Goal: Task Accomplishment & Management: Manage account settings

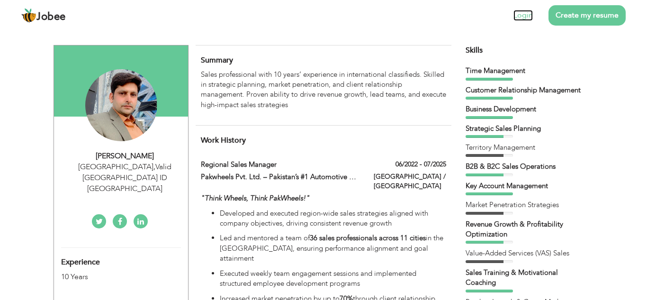
click at [519, 18] on link "Login" at bounding box center [522, 15] width 19 height 11
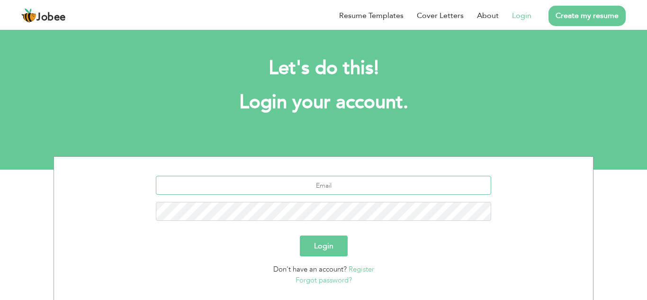
click at [358, 187] on input "text" at bounding box center [324, 185] width 336 height 19
type input "[EMAIL_ADDRESS][DOMAIN_NAME]"
click at [324, 244] on button "Login" at bounding box center [324, 245] width 48 height 21
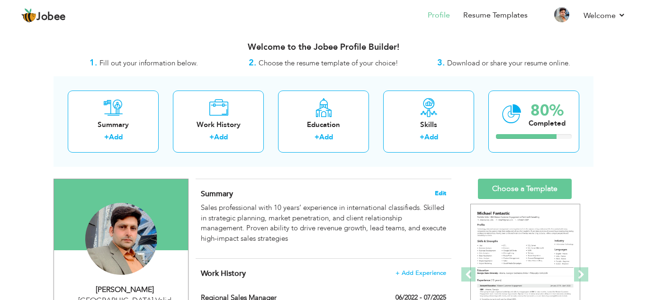
click at [442, 192] on span "Edit" at bounding box center [440, 193] width 11 height 7
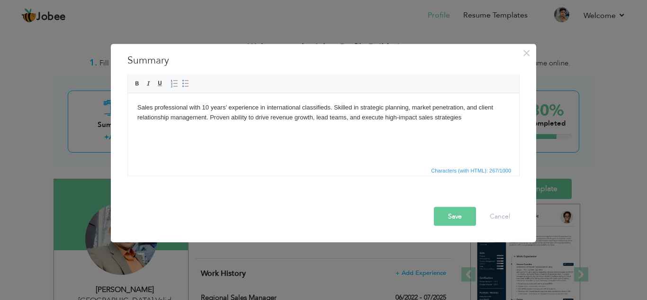
click at [355, 132] on html "Sales professional with 10 years’ experience in international classifieds. Skil…" at bounding box center [323, 112] width 391 height 39
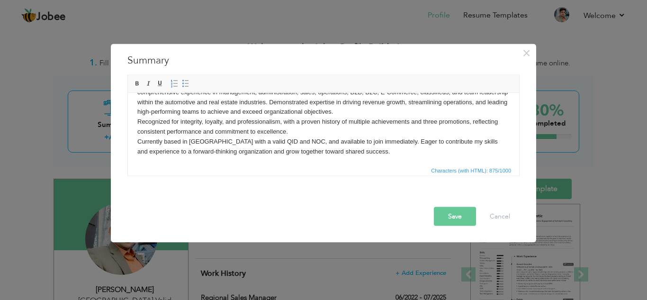
scroll to position [27, 0]
click at [453, 213] on button "Save" at bounding box center [455, 216] width 42 height 19
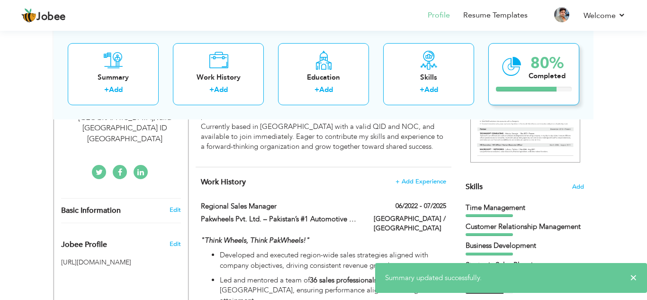
scroll to position [216, 0]
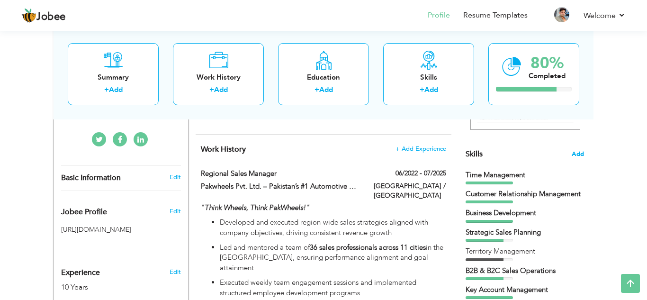
click at [580, 154] on span "Add" at bounding box center [578, 154] width 12 height 9
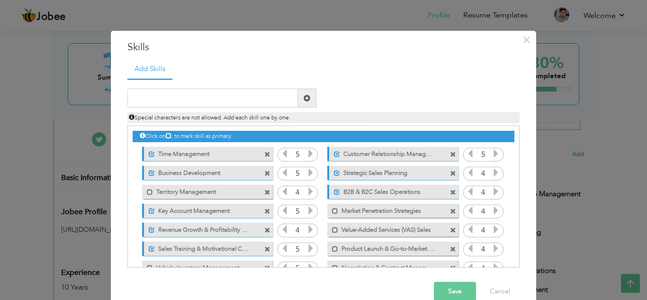
click at [451, 174] on span at bounding box center [453, 173] width 6 height 6
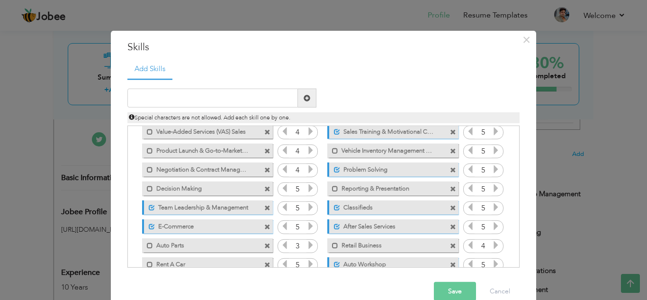
scroll to position [99, 0]
click at [450, 189] on span at bounding box center [453, 188] width 6 height 6
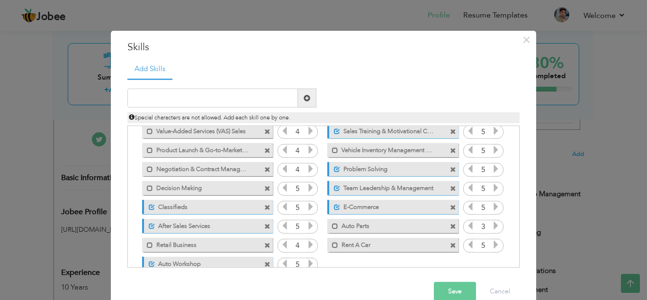
click at [495, 226] on icon at bounding box center [496, 225] width 9 height 9
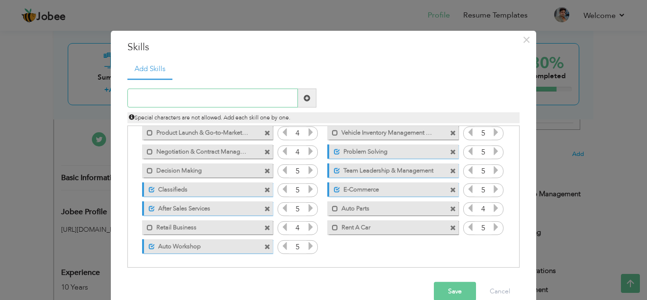
click at [238, 103] on input "text" at bounding box center [212, 98] width 171 height 19
type input "Call Center Operations"
click at [305, 97] on span at bounding box center [307, 98] width 7 height 7
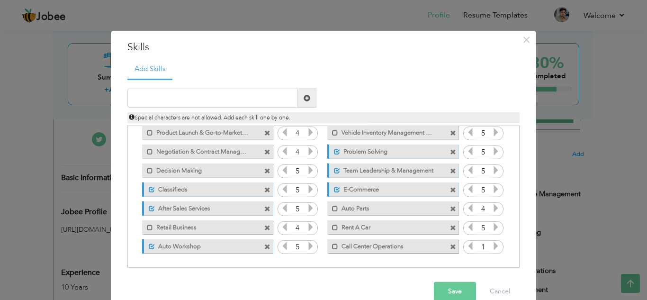
click at [496, 246] on icon at bounding box center [496, 246] width 9 height 9
click at [252, 101] on input "text" at bounding box center [212, 98] width 171 height 19
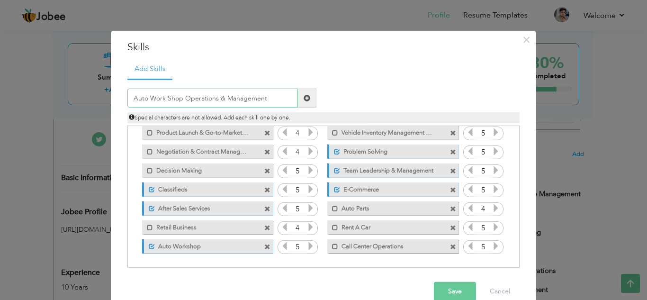
click at [226, 98] on input "Auto Work Shop Operations & Management" at bounding box center [212, 98] width 171 height 19
type input "Auto Work Shop Operations Management"
click at [305, 99] on span at bounding box center [307, 98] width 7 height 7
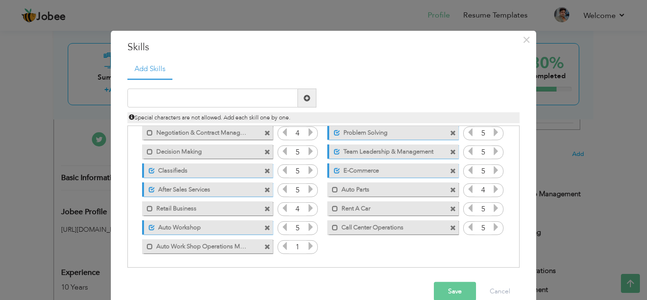
click at [308, 243] on icon at bounding box center [310, 246] width 9 height 9
click at [275, 105] on input "text" at bounding box center [212, 98] width 171 height 19
type input "Documents Controller"
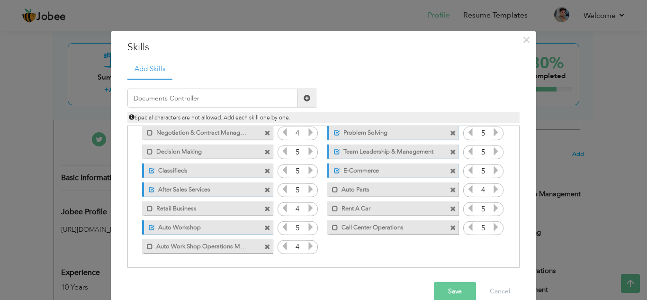
click at [395, 64] on ul "Add Skills" at bounding box center [323, 68] width 392 height 19
click at [308, 92] on span at bounding box center [307, 98] width 18 height 19
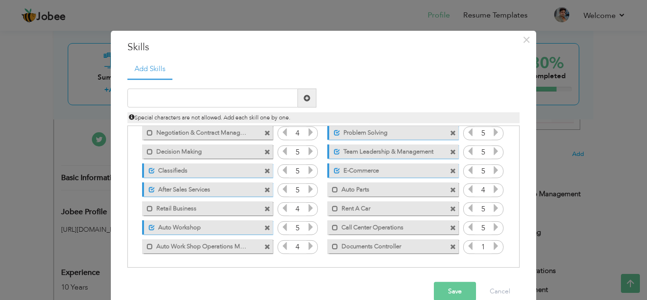
click at [495, 248] on icon at bounding box center [496, 246] width 9 height 9
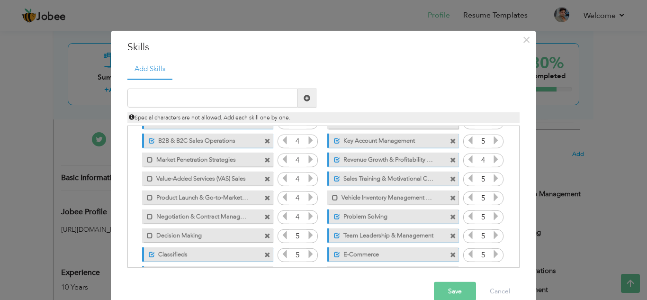
scroll to position [51, 0]
click at [266, 199] on span at bounding box center [267, 198] width 6 height 6
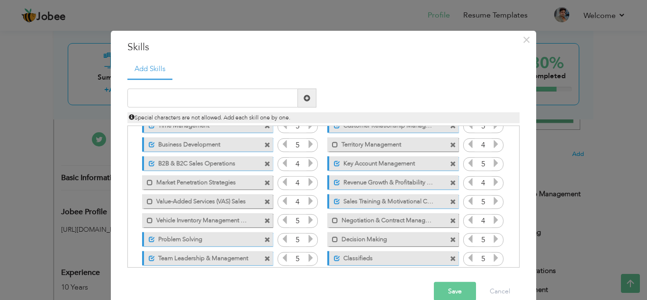
scroll to position [32, 0]
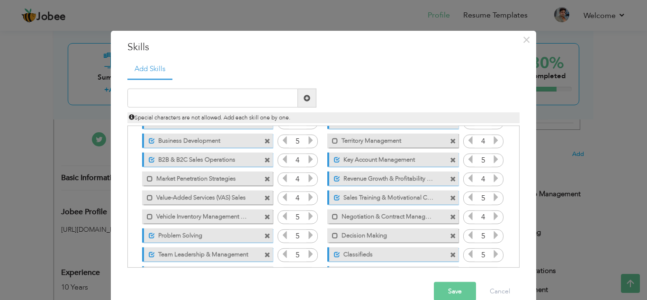
click at [313, 158] on icon at bounding box center [310, 159] width 9 height 9
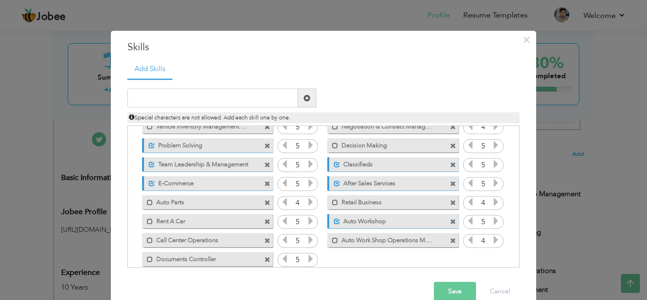
scroll to position [135, 0]
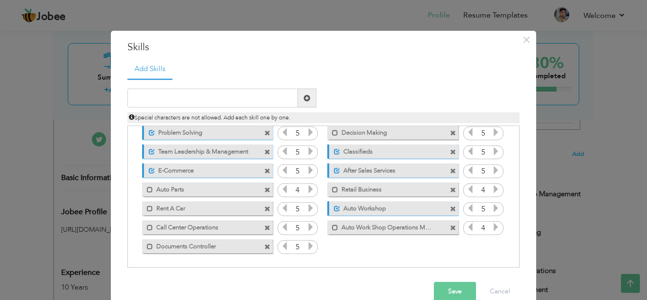
click at [454, 288] on button "Save" at bounding box center [455, 291] width 42 height 19
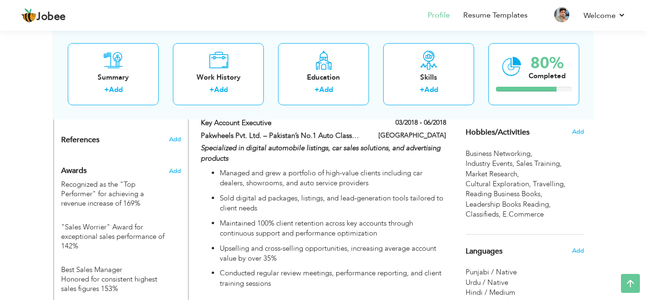
scroll to position [795, 0]
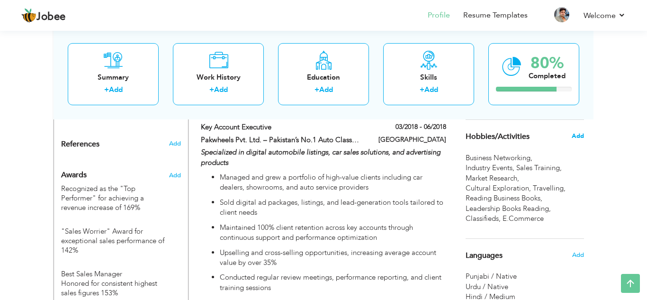
click at [582, 135] on span "Add" at bounding box center [578, 136] width 12 height 9
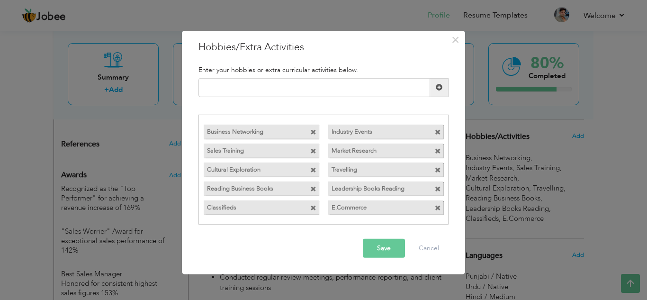
click at [313, 190] on span at bounding box center [313, 189] width 6 height 6
click at [314, 172] on span at bounding box center [313, 170] width 6 height 6
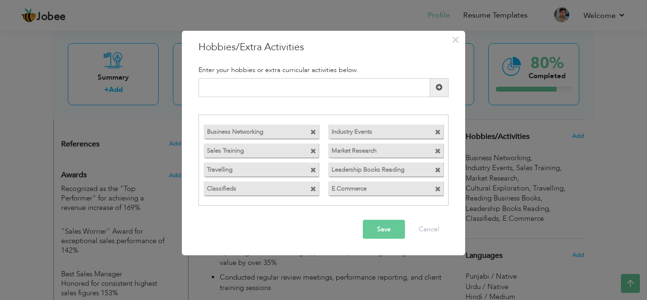
click at [313, 188] on span at bounding box center [313, 189] width 6 height 6
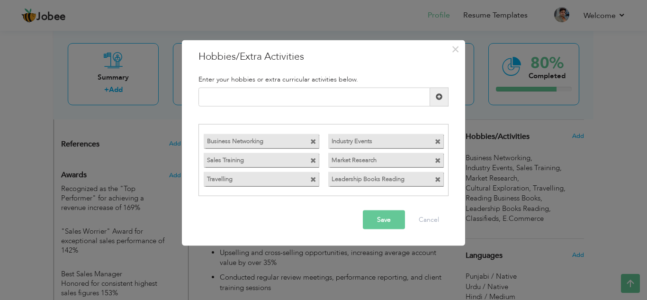
click at [384, 219] on button "Save" at bounding box center [384, 219] width 42 height 19
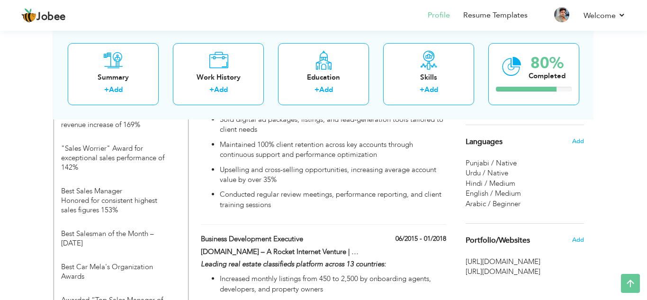
scroll to position [875, 0]
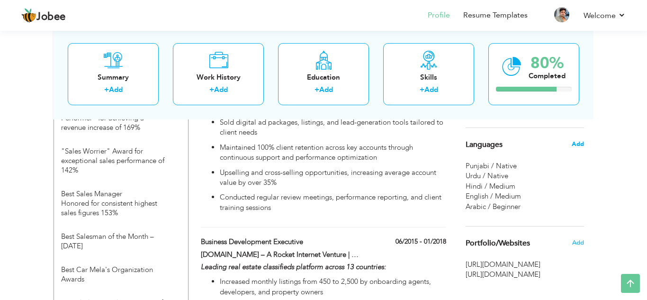
click at [574, 144] on span "Add" at bounding box center [578, 144] width 12 height 9
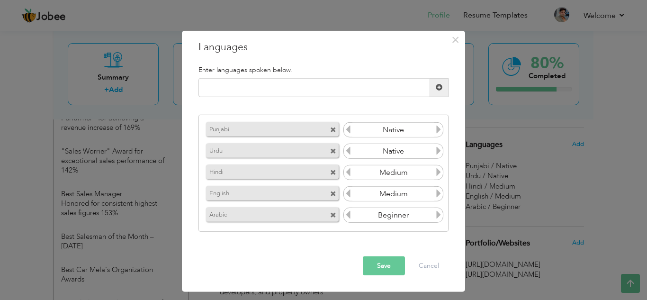
click at [438, 190] on icon at bounding box center [438, 193] width 9 height 9
click at [350, 194] on icon at bounding box center [348, 193] width 9 height 9
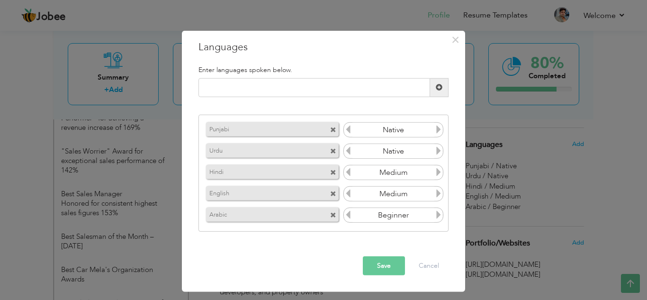
click at [438, 193] on icon at bounding box center [438, 193] width 9 height 9
click at [386, 263] on button "Save" at bounding box center [384, 265] width 42 height 19
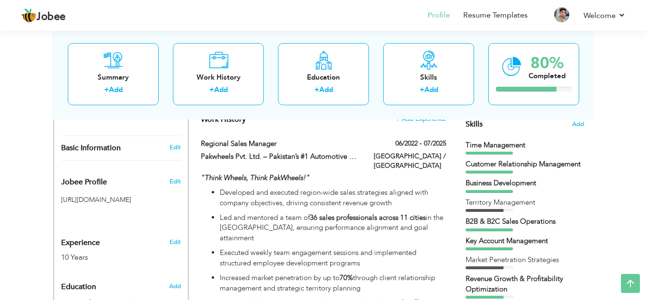
scroll to position [243, 0]
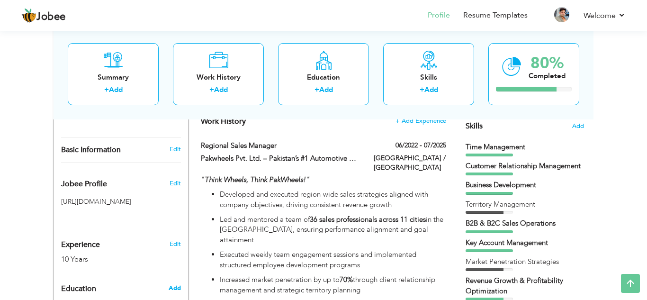
click at [179, 284] on span "Add" at bounding box center [175, 288] width 12 height 9
radio input "true"
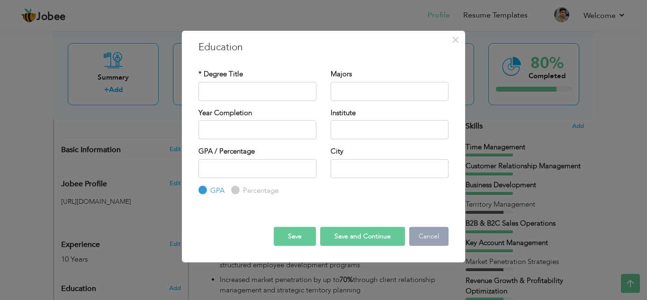
click at [436, 232] on button "Cancel" at bounding box center [428, 236] width 39 height 19
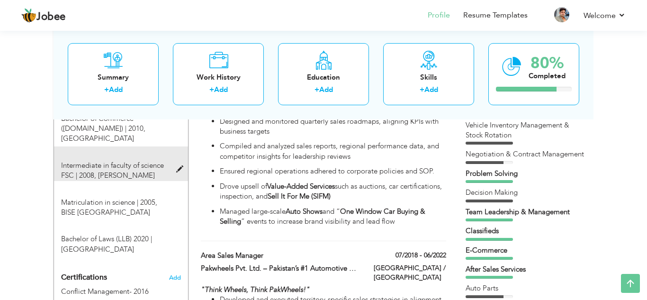
scroll to position [479, 0]
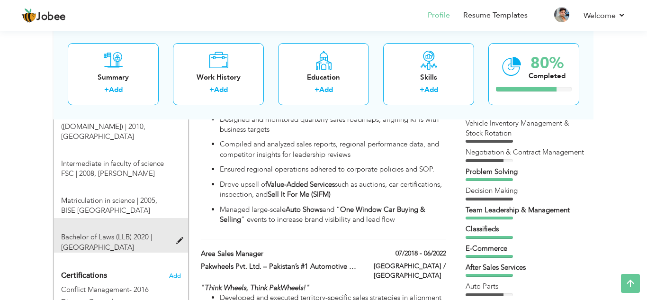
click at [178, 237] on span at bounding box center [182, 240] width 12 height 7
type input "Bachelor of Laws (LLB) 2020"
type input "University of the Punjab"
radio input "false"
radio input "true"
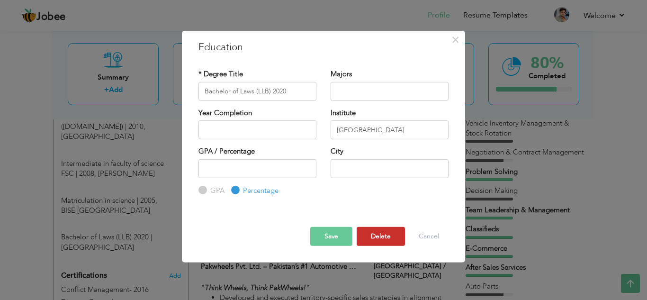
click at [382, 236] on button "Delete" at bounding box center [381, 236] width 48 height 19
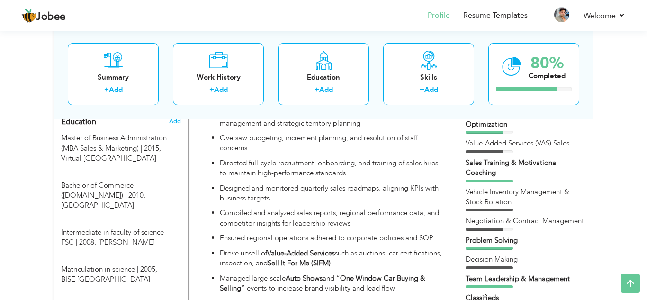
scroll to position [411, 0]
click at [495, 7] on li "Resume Templates" at bounding box center [489, 16] width 78 height 26
click at [506, 17] on link "Resume Templates" at bounding box center [495, 15] width 64 height 11
click at [504, 16] on link "Resume Templates" at bounding box center [495, 15] width 64 height 11
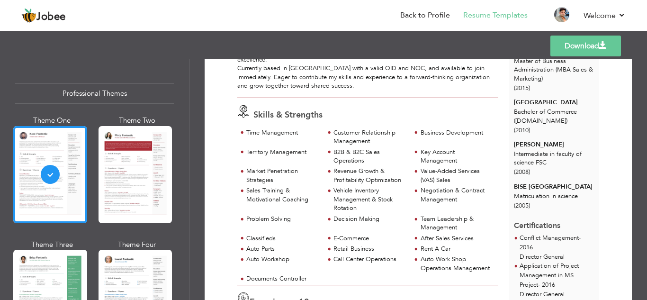
scroll to position [157, 0]
click at [588, 43] on link "Download" at bounding box center [585, 46] width 71 height 21
click at [432, 20] on link "Back to Profile" at bounding box center [425, 15] width 50 height 11
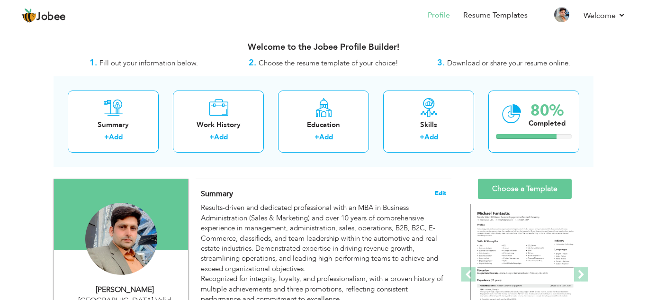
click at [441, 192] on span "Edit" at bounding box center [440, 193] width 11 height 7
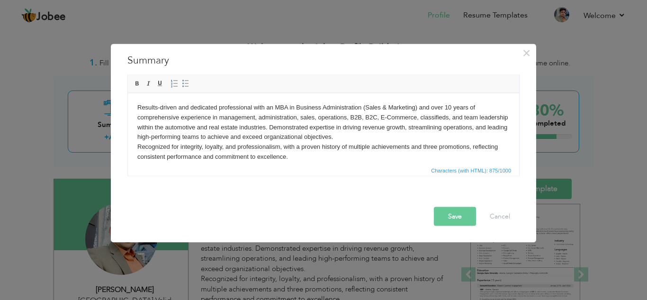
click at [333, 150] on p "Results-driven and dedicated professional with an MBA in Business Administratio…" at bounding box center [323, 141] width 372 height 79
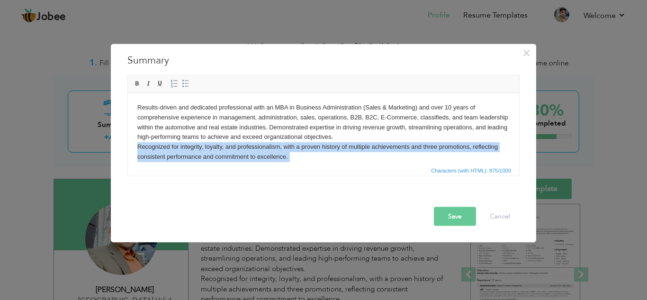
click at [333, 150] on p "Results-driven and dedicated professional with an MBA in Business Administratio…" at bounding box center [323, 141] width 372 height 79
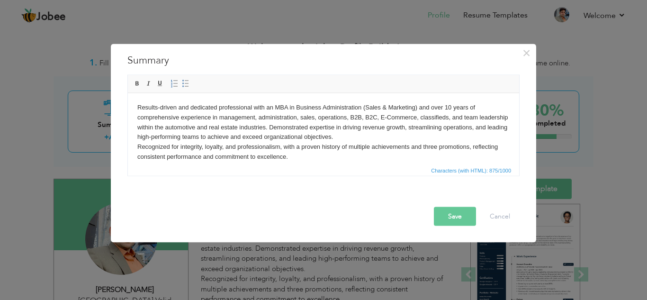
click at [327, 157] on p "Results-driven and dedicated professional with an MBA in Business Administratio…" at bounding box center [323, 141] width 372 height 79
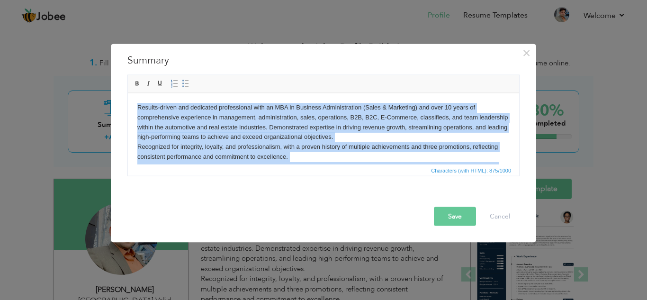
copy p "Results-driven and dedicated professional with an MBA in Business Administratio…"
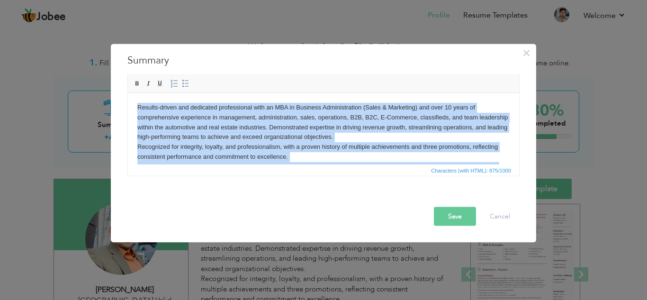
scroll to position [27, 0]
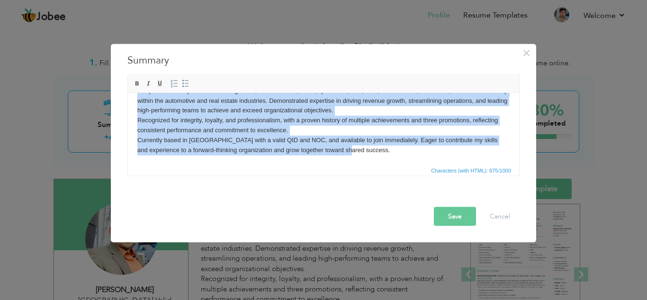
click at [351, 135] on p "Results-driven and dedicated professional with an MBA in Business Administratio…" at bounding box center [323, 115] width 372 height 79
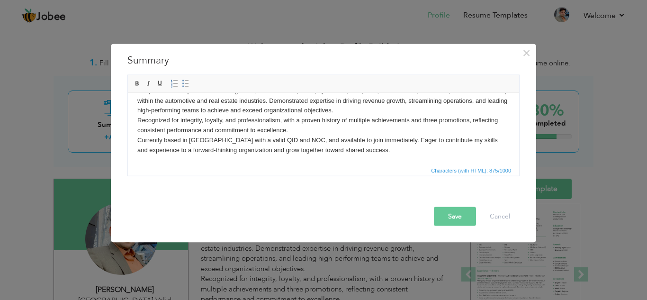
click at [351, 135] on p "Results-driven and dedicated professional with an MBA in Business Administratio…" at bounding box center [323, 115] width 372 height 79
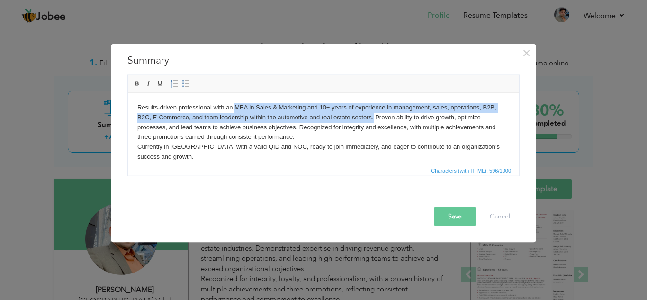
drag, startPoint x: 237, startPoint y: 107, endPoint x: 375, endPoint y: 117, distance: 138.7
click at [375, 117] on p "Results-driven professional with an MBA in Sales & Marketing and 10+ years of e…" at bounding box center [323, 131] width 372 height 59
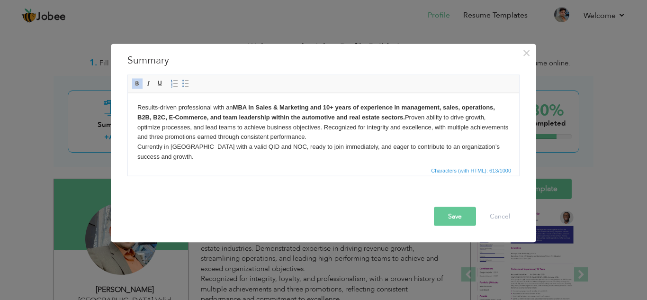
click at [387, 148] on p "Results-driven professional with an MBA in Sales & Marketing and 10+ years of e…" at bounding box center [323, 131] width 372 height 59
drag, startPoint x: 328, startPoint y: 129, endPoint x: 349, endPoint y: 136, distance: 22.0
click at [349, 136] on p "Results-driven professional with an MBA in Sales & Marketing and 10+ years of e…" at bounding box center [323, 131] width 372 height 59
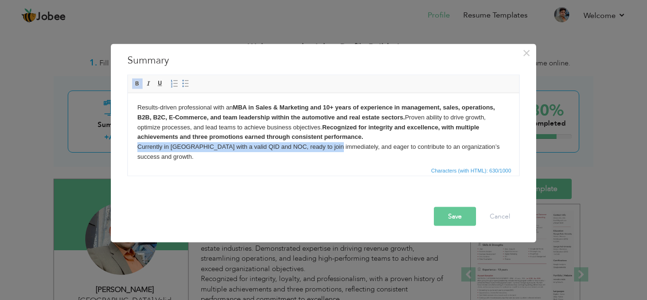
drag, startPoint x: 137, startPoint y: 145, endPoint x: 332, endPoint y: 146, distance: 194.2
click at [332, 146] on p "Results-driven professional with an MBA in Sales & Marketing and 10+ years of e…" at bounding box center [323, 131] width 372 height 59
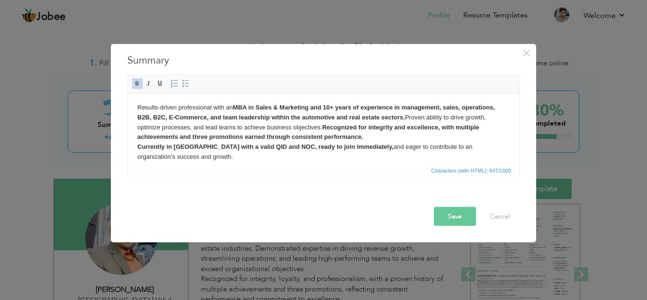
drag, startPoint x: 427, startPoint y: 148, endPoint x: 435, endPoint y: 159, distance: 13.5
click at [435, 159] on p "Results-driven professional with an MBA in Sales & Marketing and 10+ years of e…" at bounding box center [323, 131] width 372 height 59
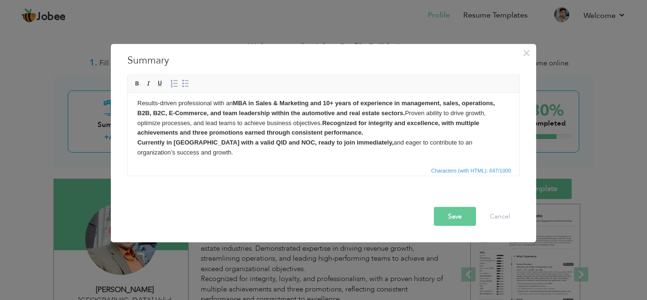
scroll to position [7, 0]
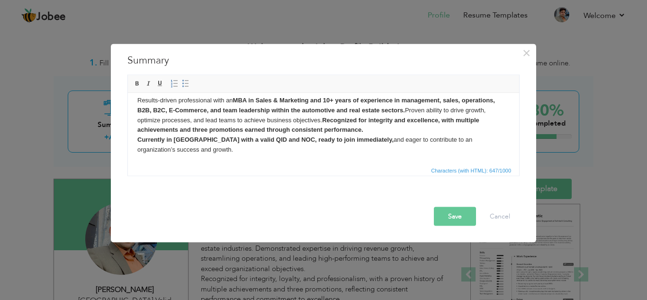
drag, startPoint x: 419, startPoint y: 147, endPoint x: 429, endPoint y: 155, distance: 12.8
click at [429, 155] on html "Results-driven professional with an MBA in Sales & Marketing and 10+ years of e…" at bounding box center [323, 125] width 391 height 78
click at [454, 215] on button "Save" at bounding box center [455, 216] width 42 height 19
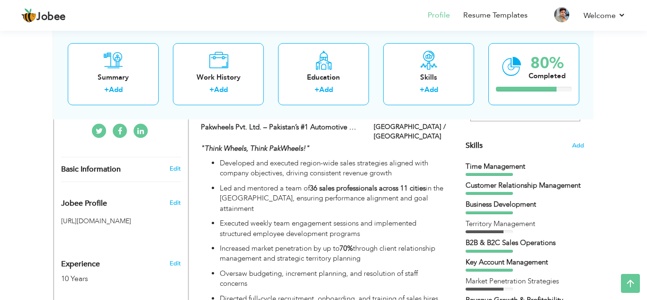
scroll to position [228, 0]
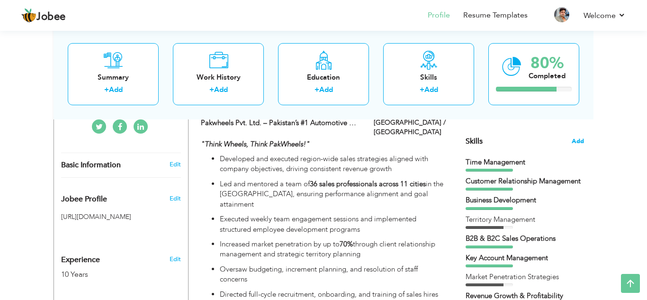
click at [578, 139] on span "Add" at bounding box center [578, 141] width 12 height 9
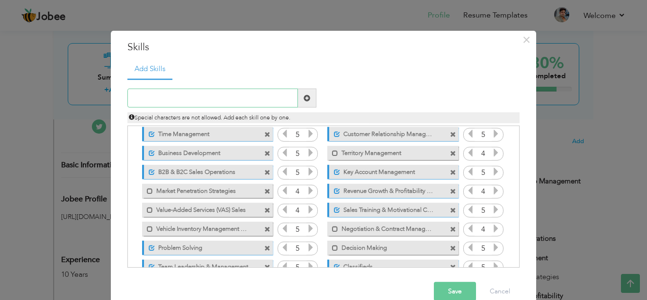
scroll to position [21, 0]
click at [267, 191] on span at bounding box center [267, 190] width 6 height 6
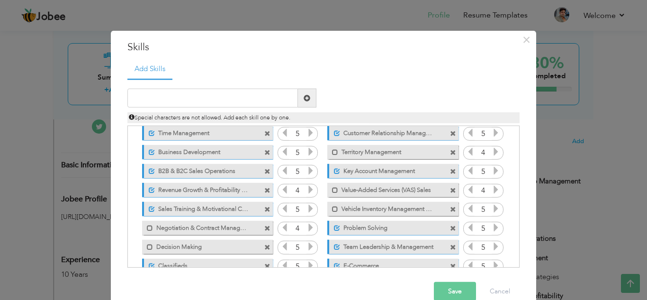
click at [267, 191] on span at bounding box center [267, 190] width 6 height 6
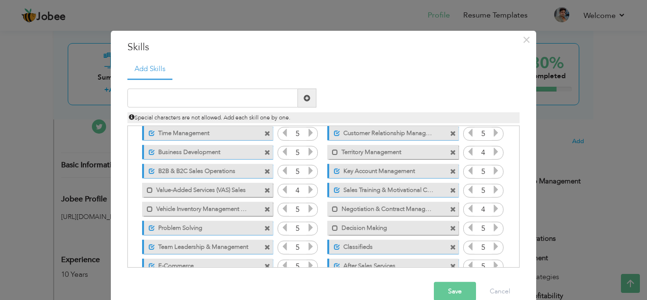
click at [450, 207] on span at bounding box center [453, 209] width 6 height 6
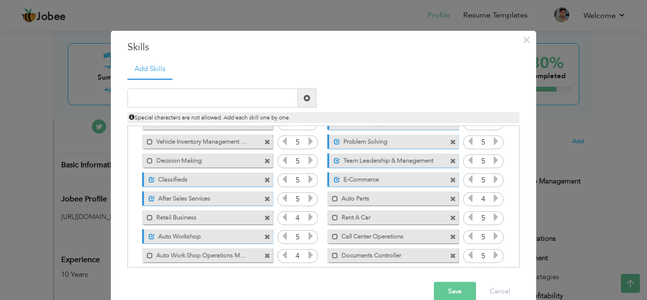
scroll to position [97, 0]
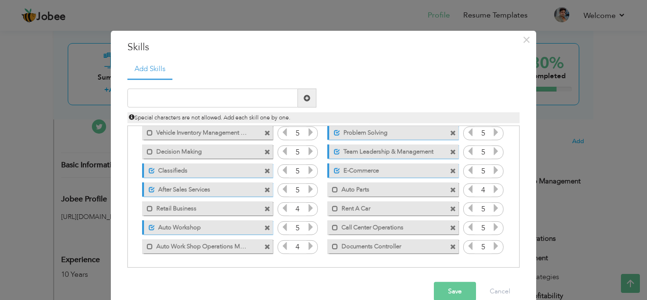
click at [268, 209] on span at bounding box center [267, 209] width 6 height 6
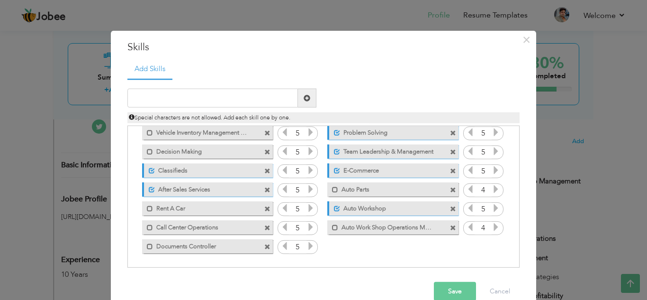
click at [450, 207] on span at bounding box center [453, 209] width 6 height 6
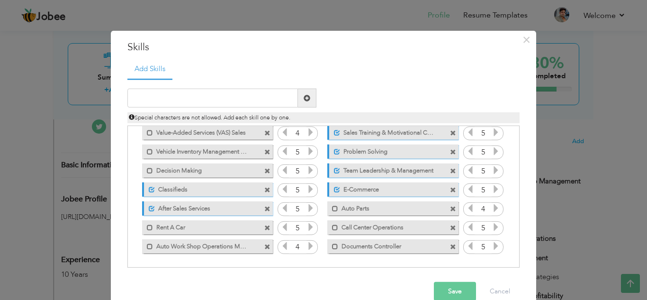
scroll to position [78, 0]
click at [495, 207] on icon at bounding box center [496, 208] width 9 height 9
click at [312, 245] on icon at bounding box center [310, 246] width 9 height 9
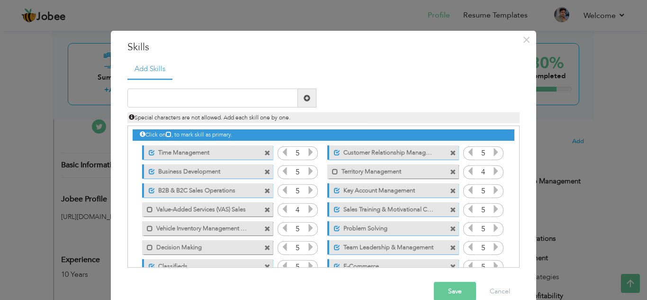
scroll to position [0, 0]
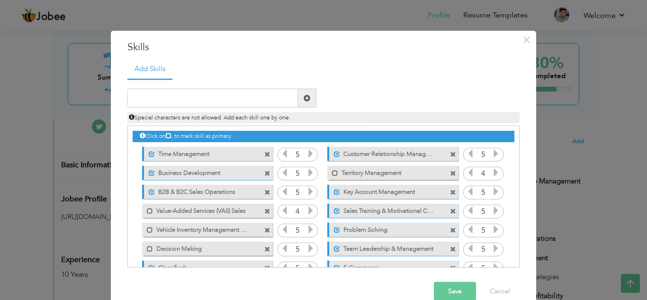
click at [448, 287] on button "Save" at bounding box center [455, 291] width 42 height 19
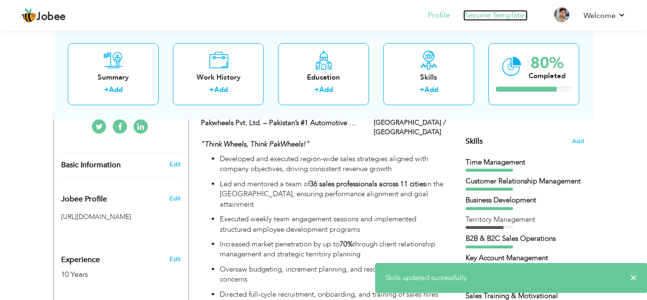
click at [486, 18] on link "Resume Templates" at bounding box center [495, 15] width 64 height 11
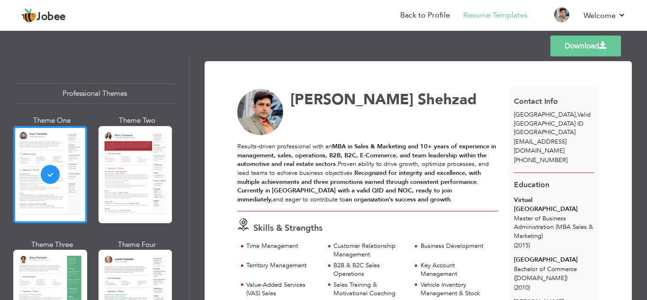
click at [579, 40] on link "Download" at bounding box center [585, 46] width 71 height 21
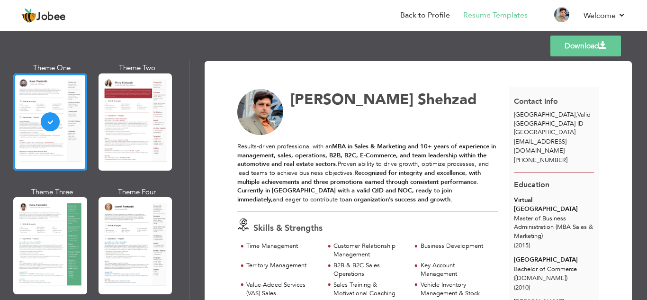
scroll to position [54, 0]
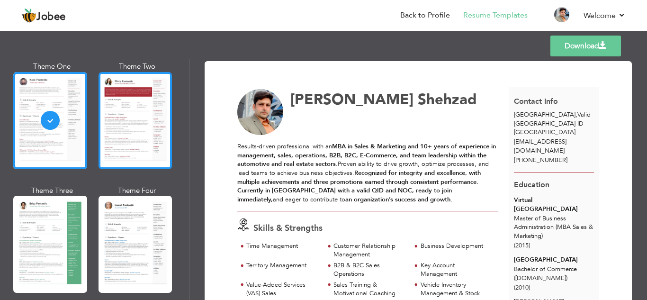
click at [140, 97] on div at bounding box center [136, 120] width 74 height 97
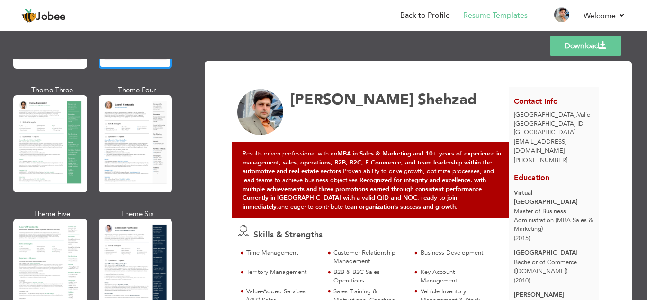
scroll to position [155, 0]
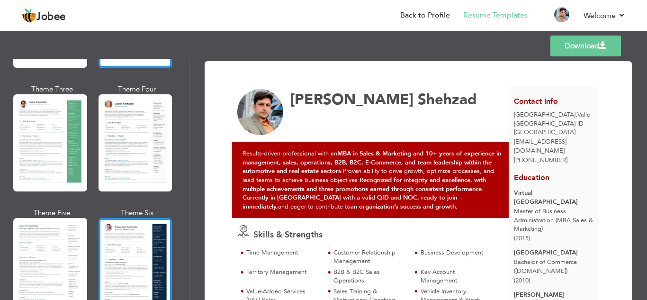
click at [137, 257] on div at bounding box center [136, 266] width 74 height 97
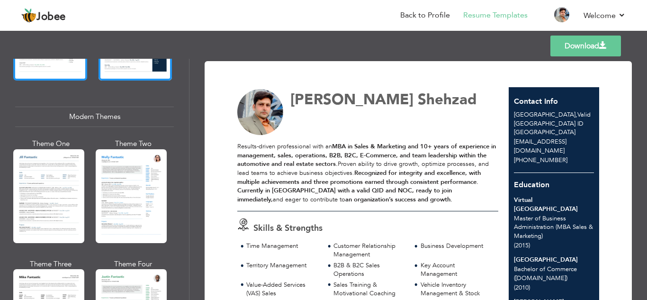
scroll to position [392, 0]
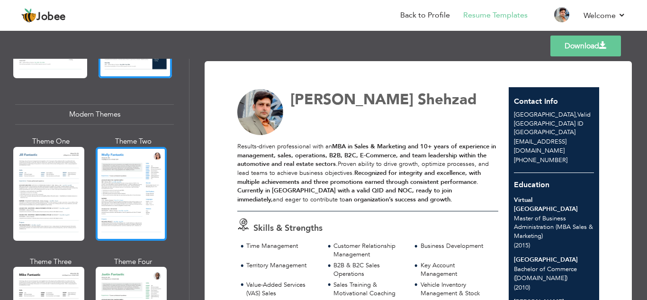
click at [120, 201] on div at bounding box center [131, 194] width 71 height 94
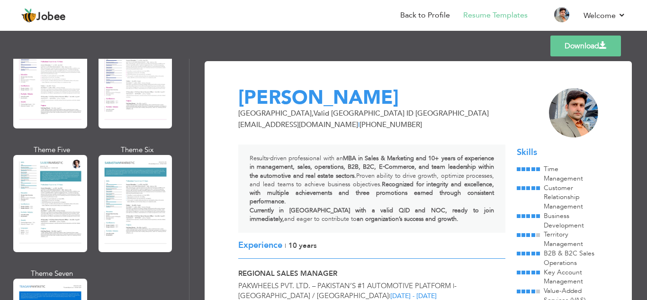
scroll to position [1329, 0]
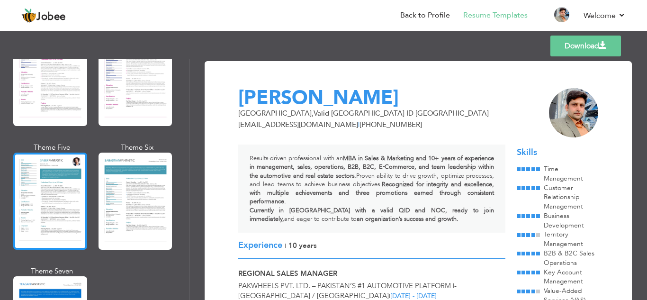
click at [54, 214] on div at bounding box center [50, 201] width 74 height 97
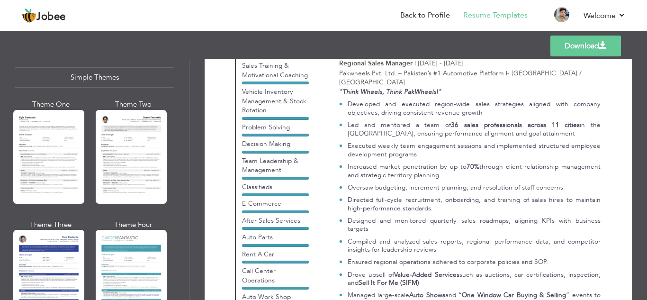
scroll to position [1690, 0]
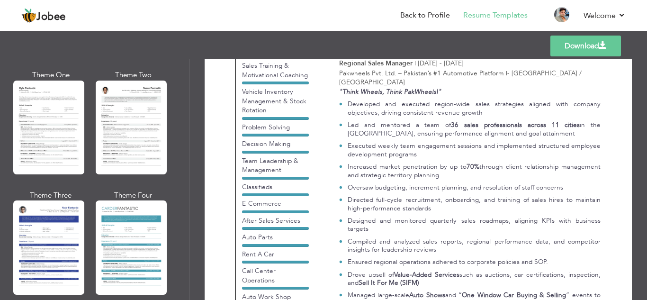
click at [125, 258] on div "Professional Themes Theme One Theme Two Theme Three Theme Four" at bounding box center [323, 179] width 647 height 241
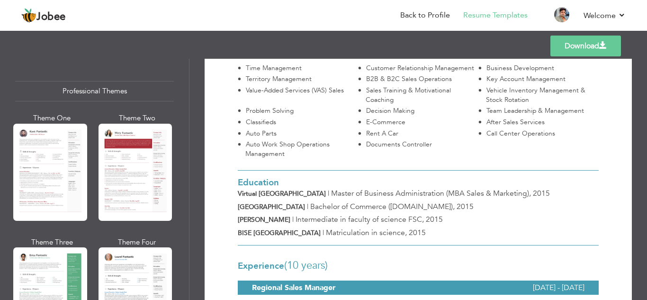
scroll to position [0, 0]
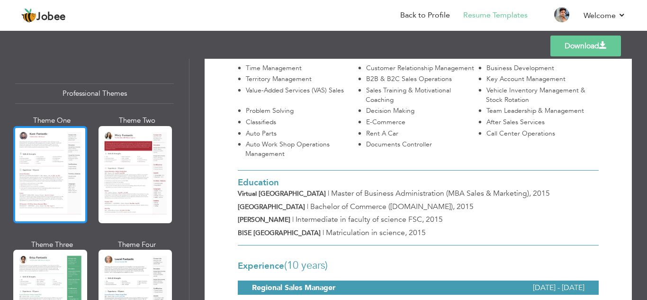
click at [30, 200] on div at bounding box center [50, 174] width 74 height 97
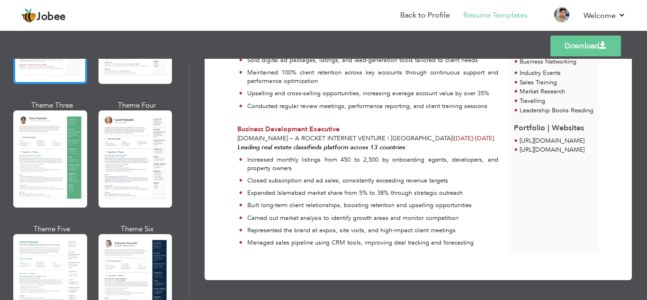
scroll to position [139, 0]
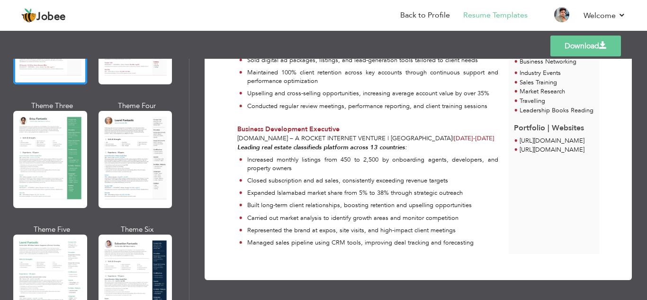
click at [29, 175] on div "Professional Themes Theme One Theme Two Theme Three Theme Four" at bounding box center [323, 179] width 647 height 241
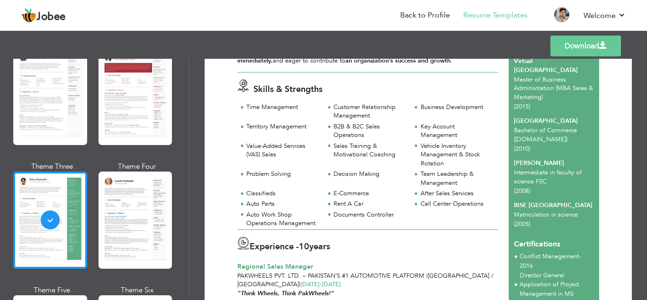
click at [561, 45] on link "Download" at bounding box center [585, 46] width 71 height 21
